Goal: Find specific page/section: Locate a particular part of the current website

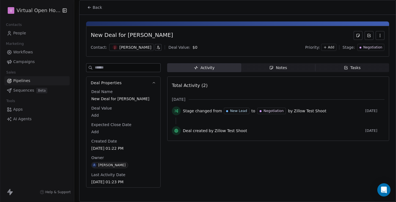
scroll to position [0, 399]
click at [141, 48] on div "[PERSON_NAME]" at bounding box center [135, 48] width 32 height 6
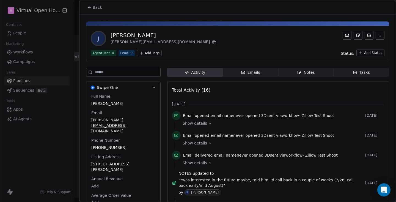
click at [97, 7] on span "Back" at bounding box center [97, 8] width 9 height 6
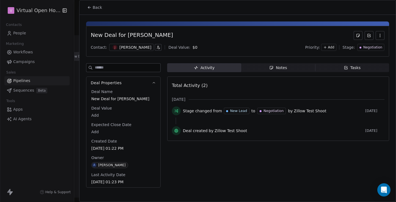
click at [96, 8] on span "Back" at bounding box center [97, 8] width 9 height 6
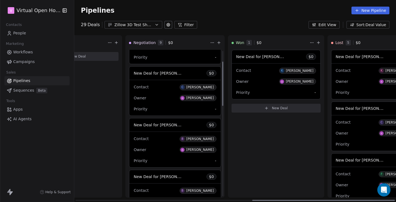
scroll to position [37, 0]
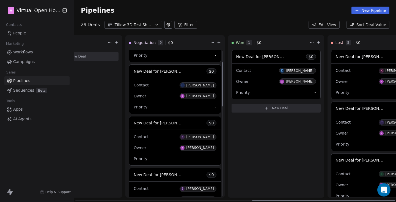
click at [134, 89] on div "Contact C [PERSON_NAME]" at bounding box center [175, 84] width 83 height 9
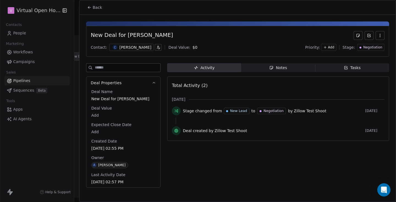
click at [295, 65] on span "Notes Notes" at bounding box center [278, 67] width 74 height 9
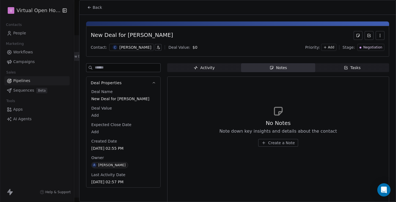
click at [126, 48] on div "[PERSON_NAME]" at bounding box center [135, 48] width 32 height 6
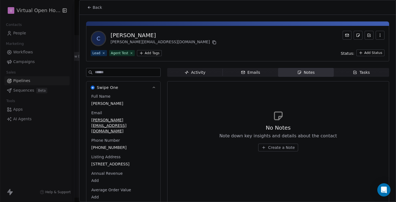
click at [249, 75] on div "Emails" at bounding box center [250, 73] width 19 height 6
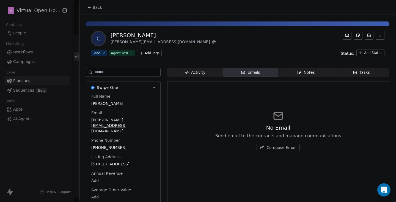
click at [195, 75] on div "Activity" at bounding box center [195, 73] width 21 height 6
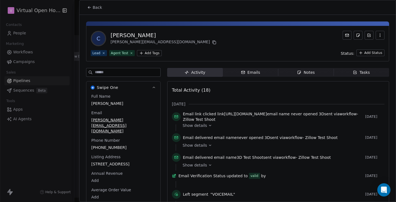
click at [208, 125] on icon at bounding box center [210, 126] width 4 height 4
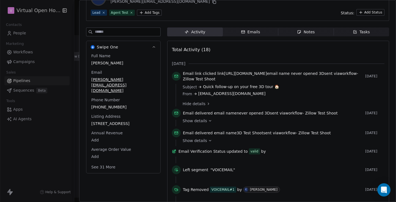
scroll to position [41, 0]
click at [208, 121] on icon at bounding box center [210, 121] width 4 height 4
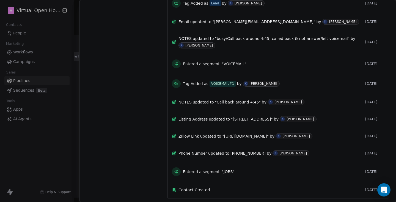
scroll to position [279, 0]
click at [222, 133] on span ""[URL][DOMAIN_NAME]"" at bounding box center [245, 136] width 47 height 6
copy span ""[URL][DOMAIN_NAME]""
